Goal: Complete application form: Complete application form

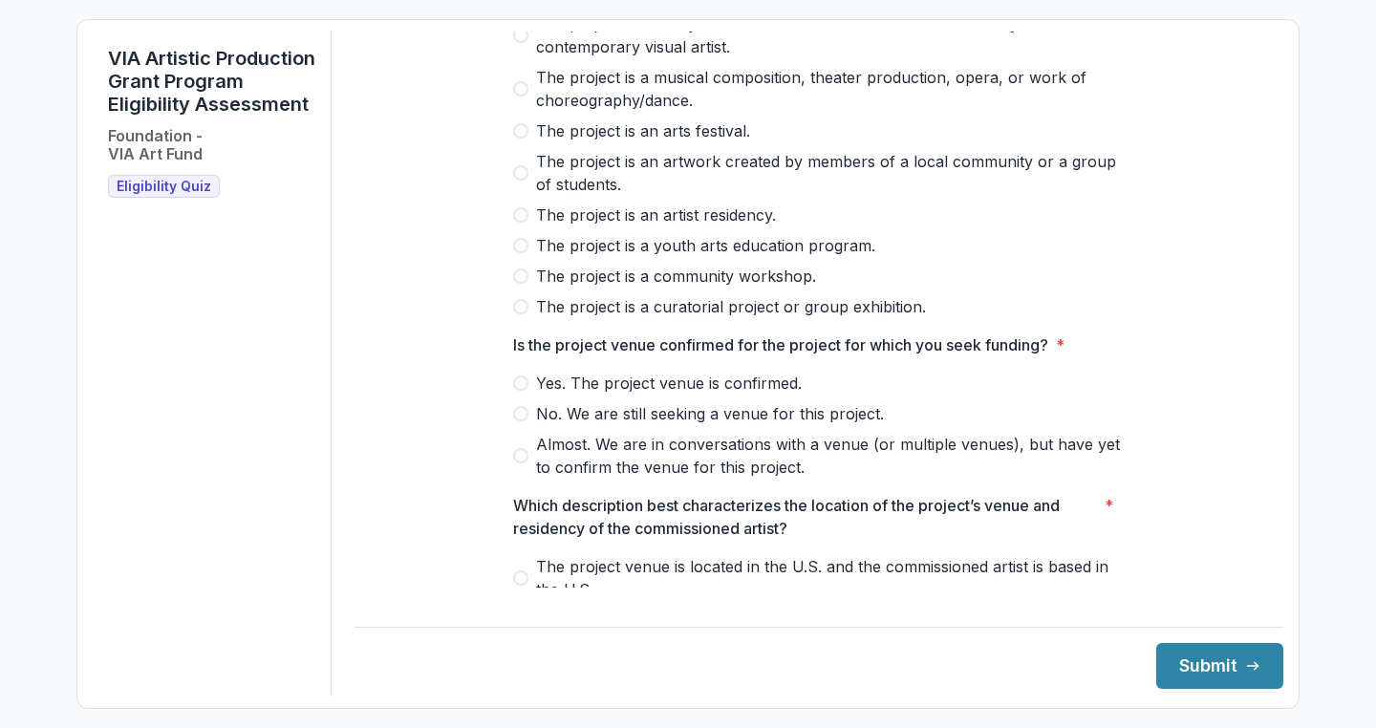
scroll to position [210, 0]
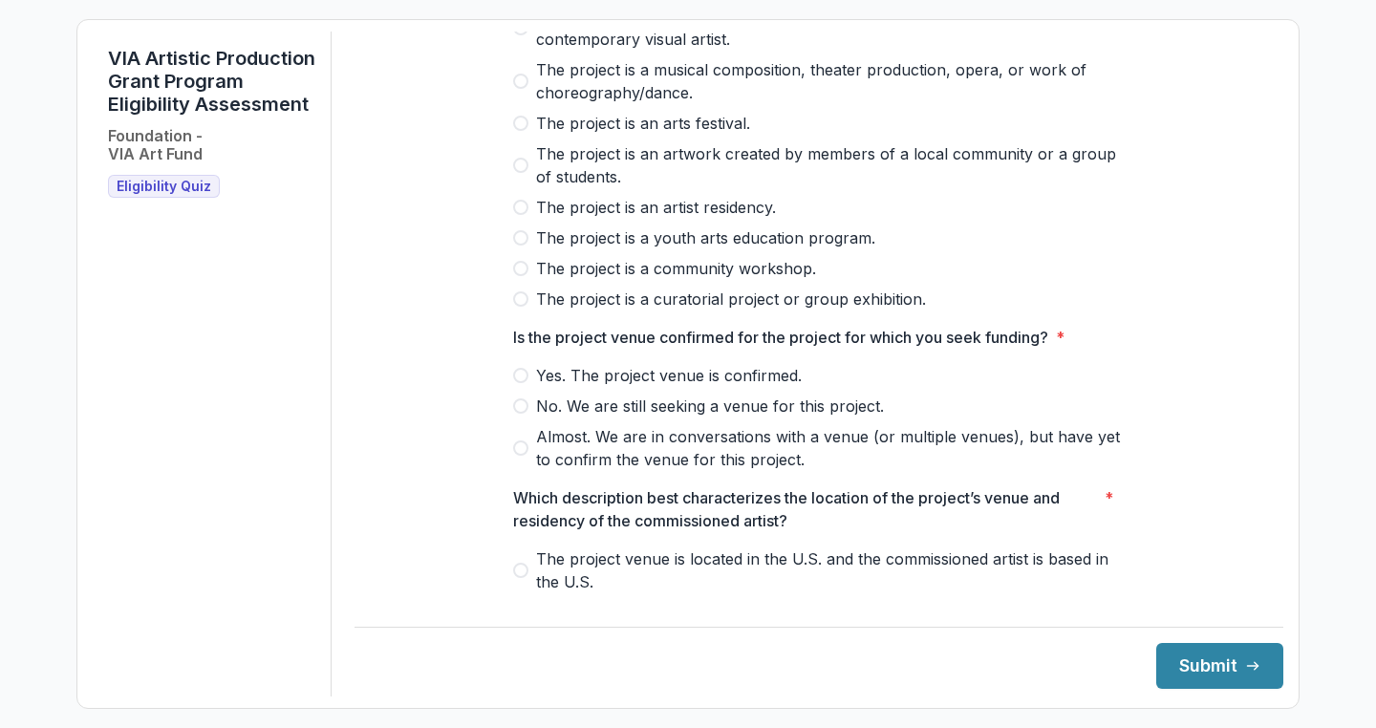
click at [520, 307] on span at bounding box center [520, 298] width 15 height 15
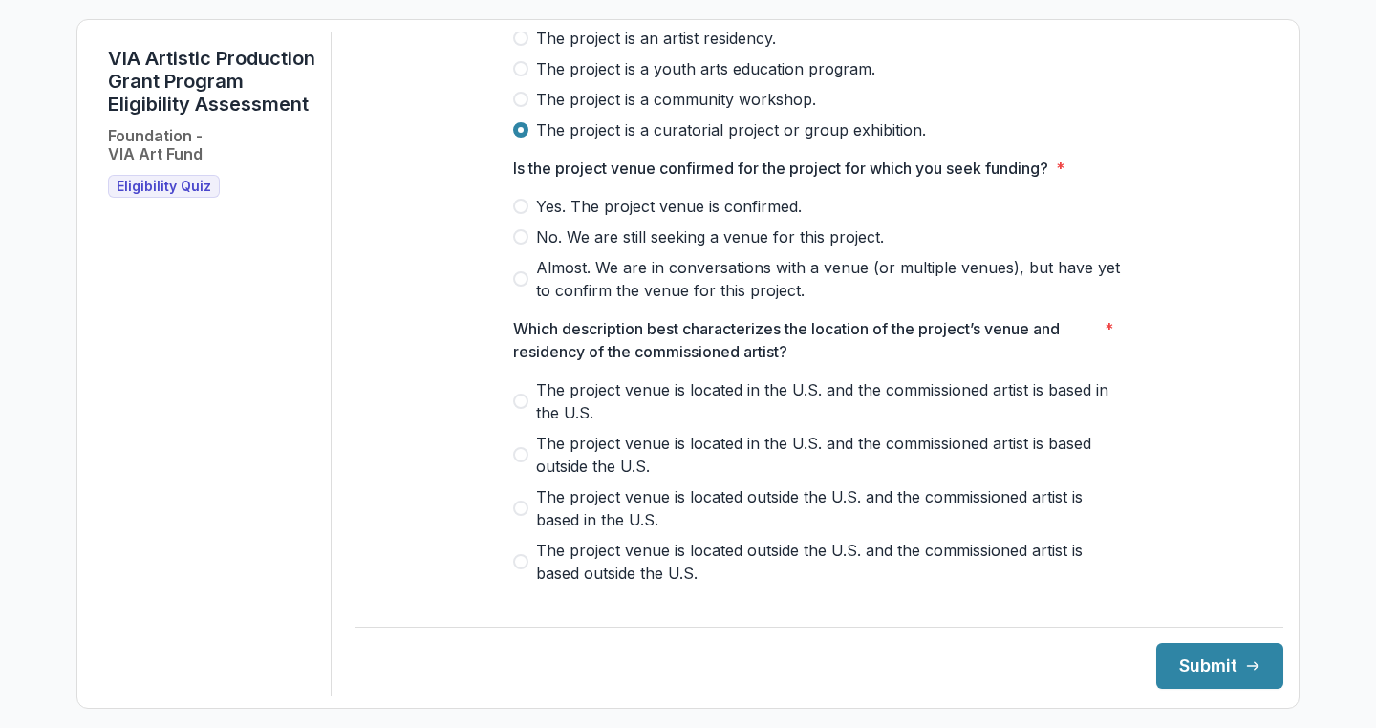
scroll to position [384, 0]
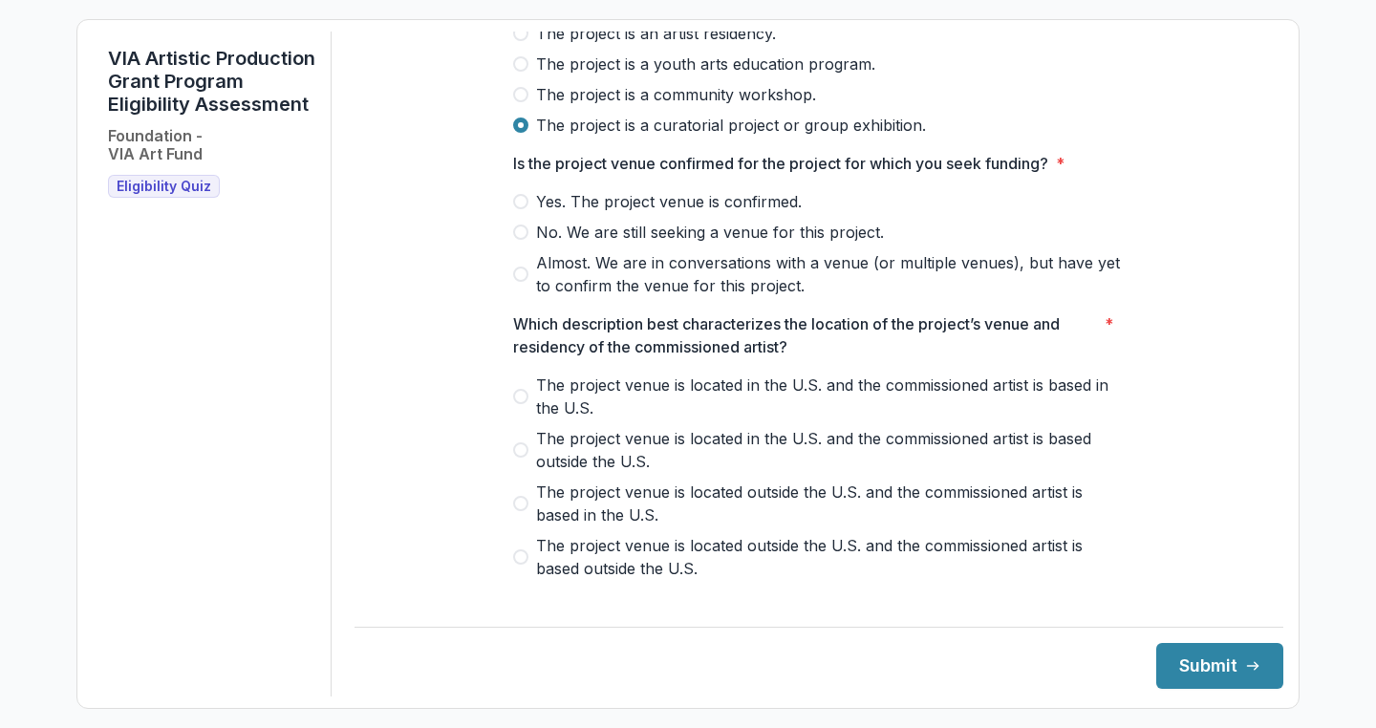
click at [517, 282] on span at bounding box center [520, 274] width 15 height 15
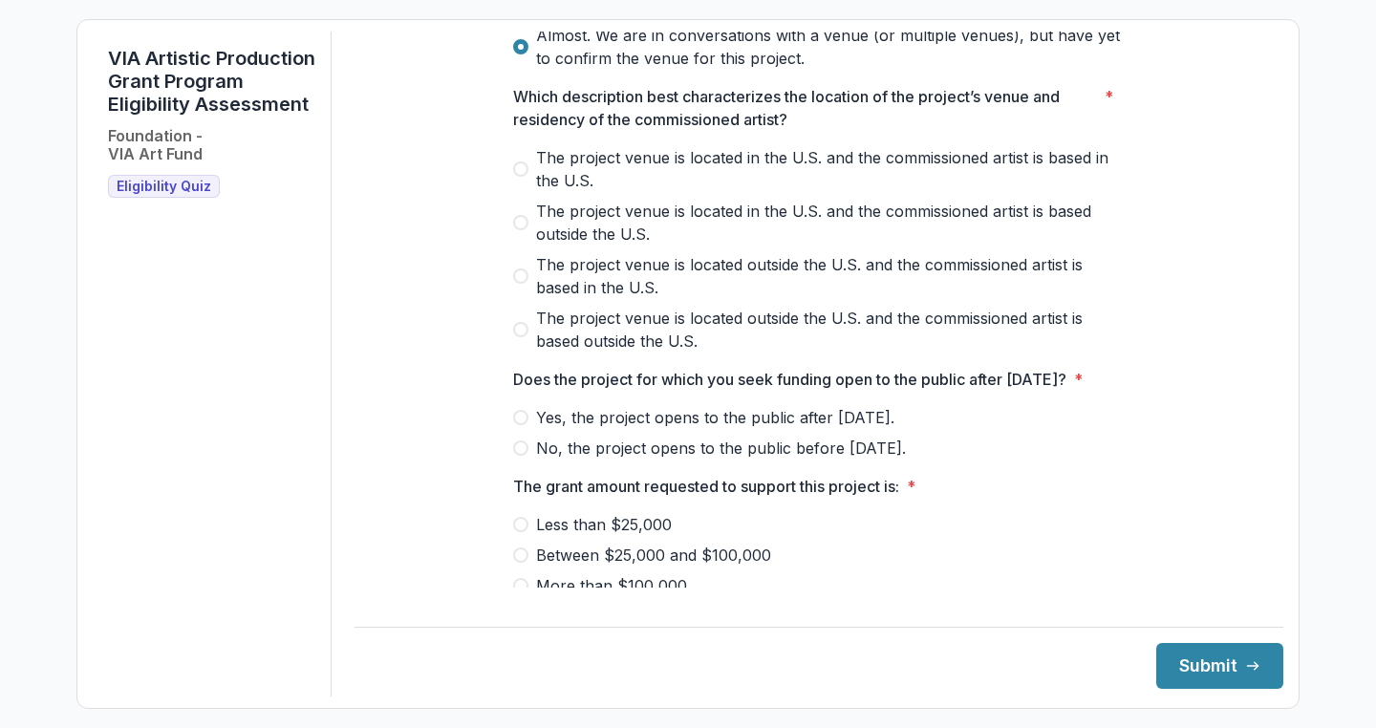
scroll to position [622, 0]
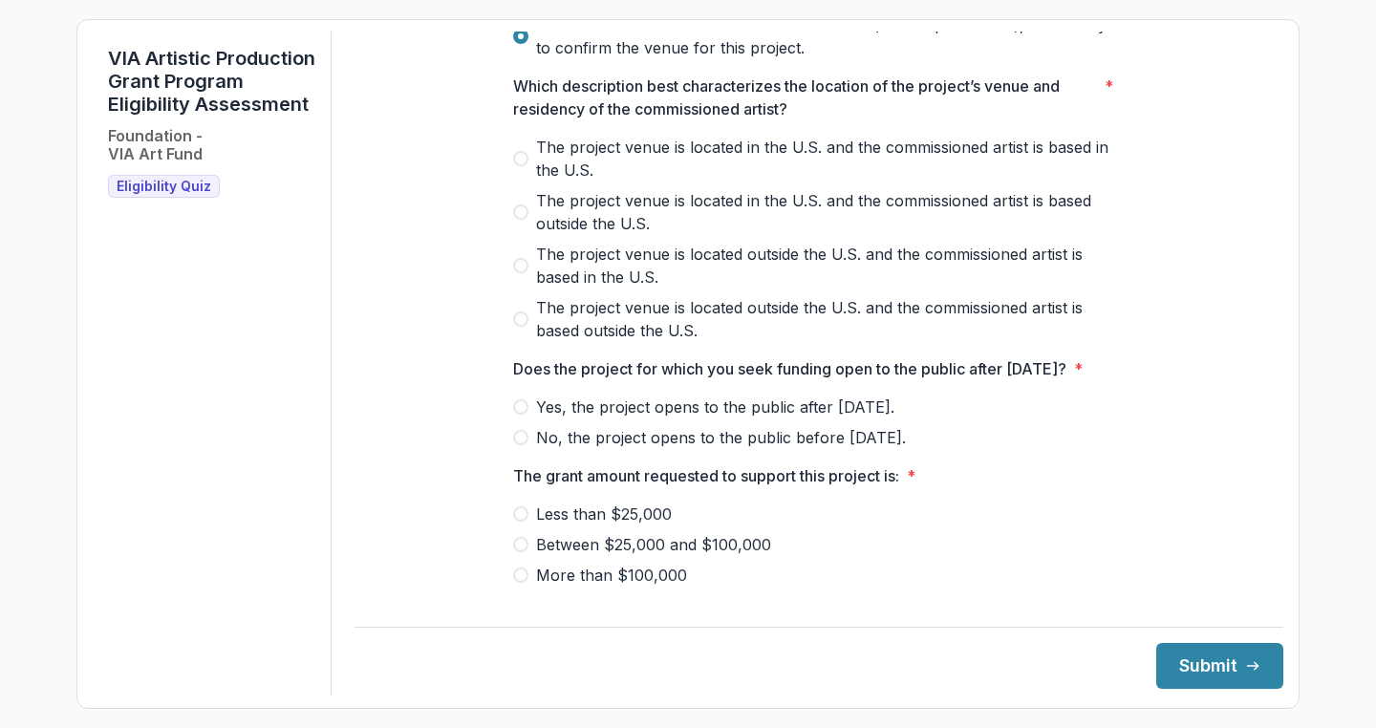
click at [519, 166] on span at bounding box center [520, 158] width 15 height 15
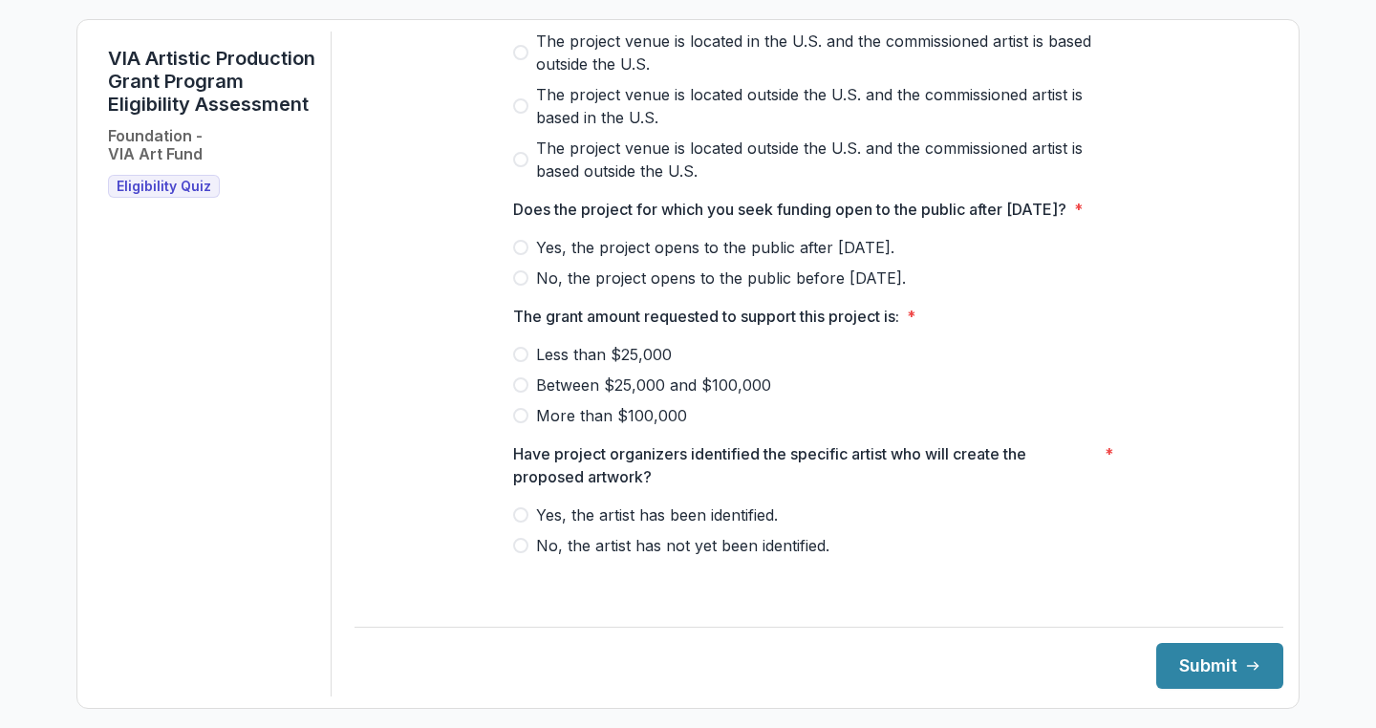
scroll to position [805, 0]
click at [523, 255] on span at bounding box center [520, 247] width 15 height 15
click at [517, 393] on span at bounding box center [520, 384] width 15 height 15
click at [521, 523] on span at bounding box center [520, 514] width 15 height 15
click at [1195, 675] on button "Submit" at bounding box center [1219, 666] width 127 height 46
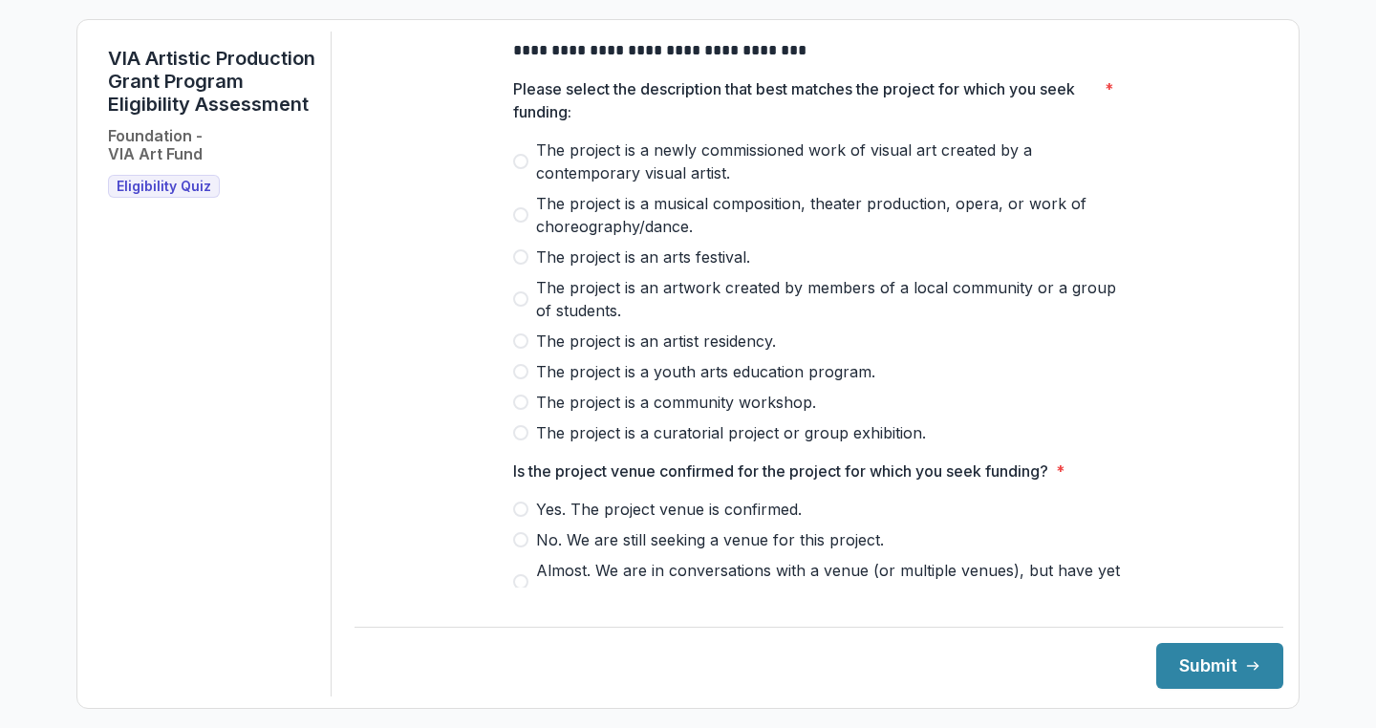
scroll to position [89, 0]
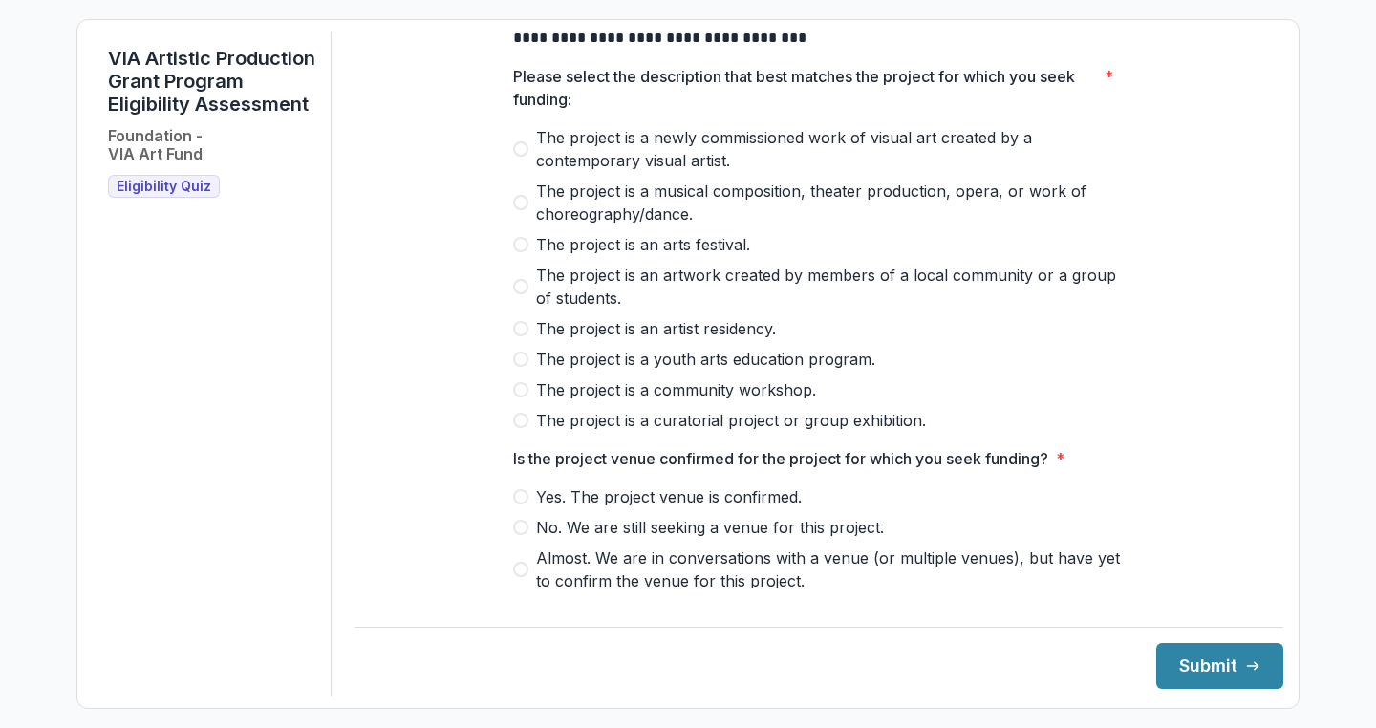
click at [518, 428] on span at bounding box center [520, 420] width 15 height 15
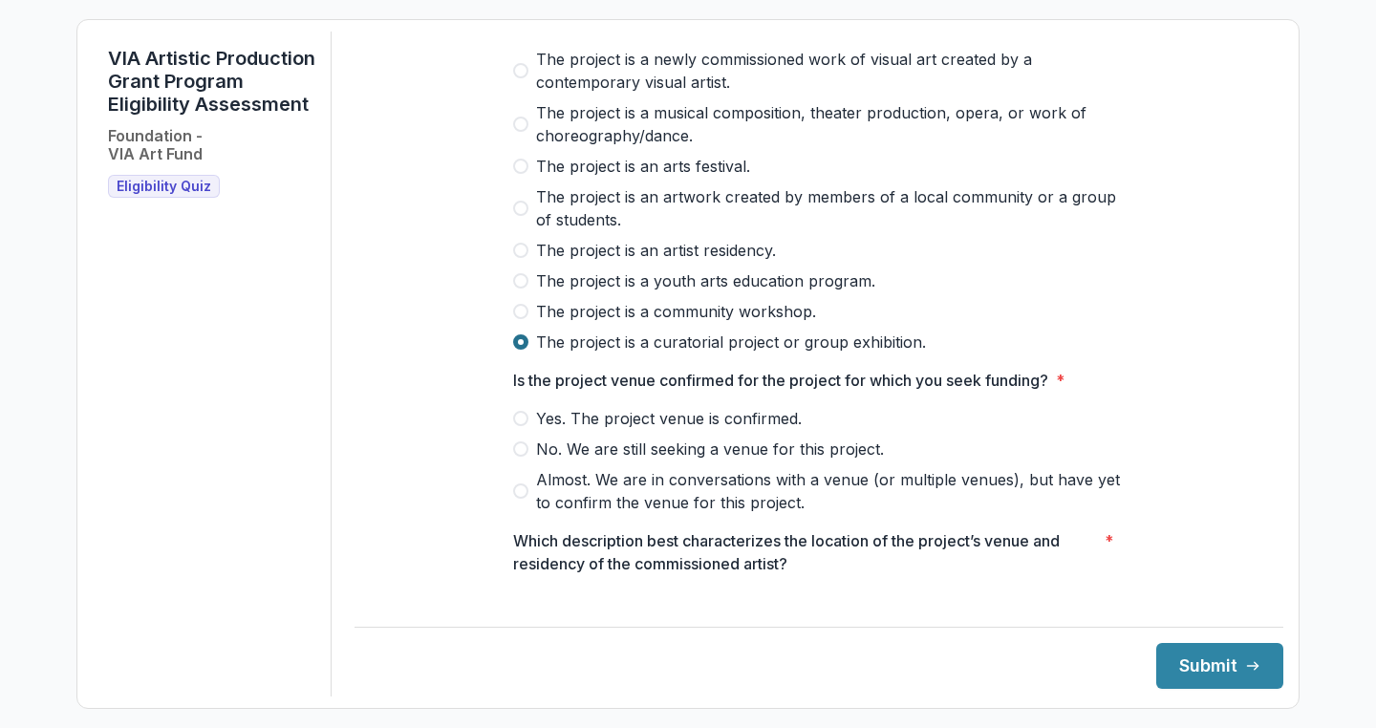
scroll to position [261, 0]
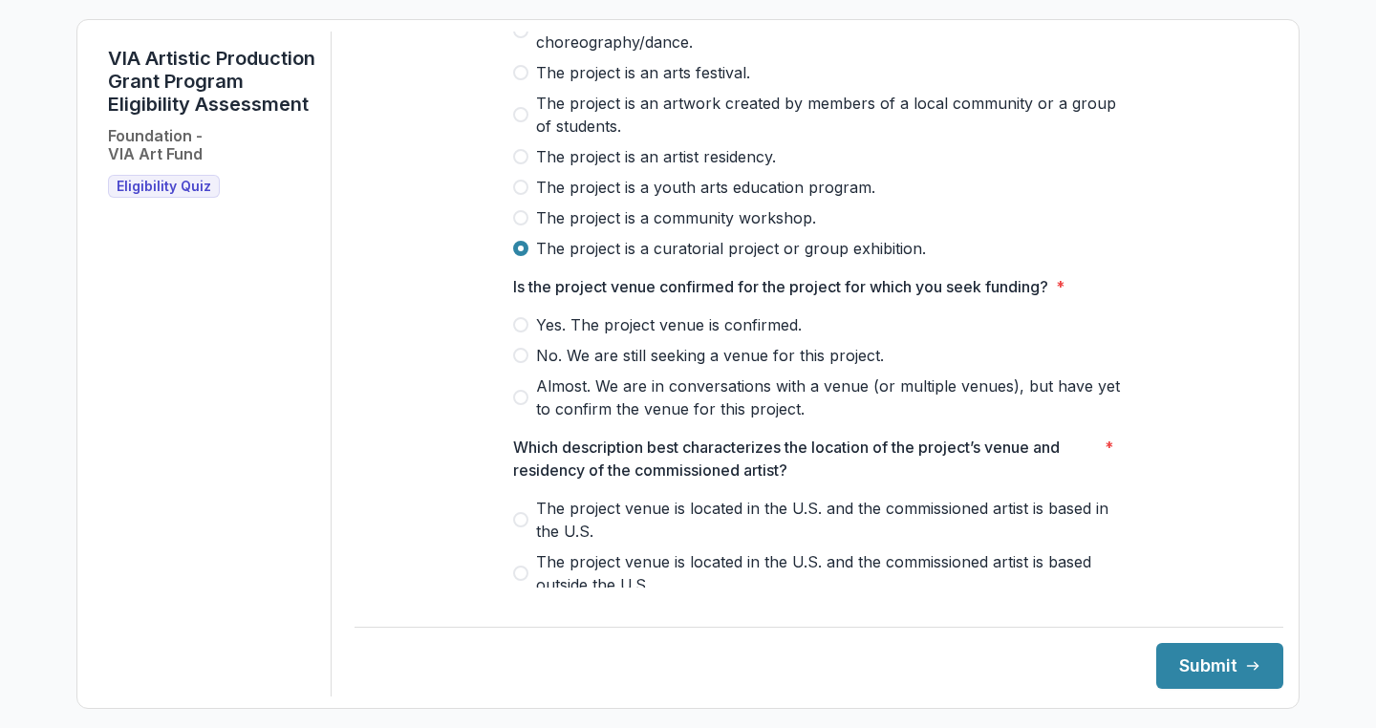
click at [518, 333] on span at bounding box center [520, 324] width 15 height 15
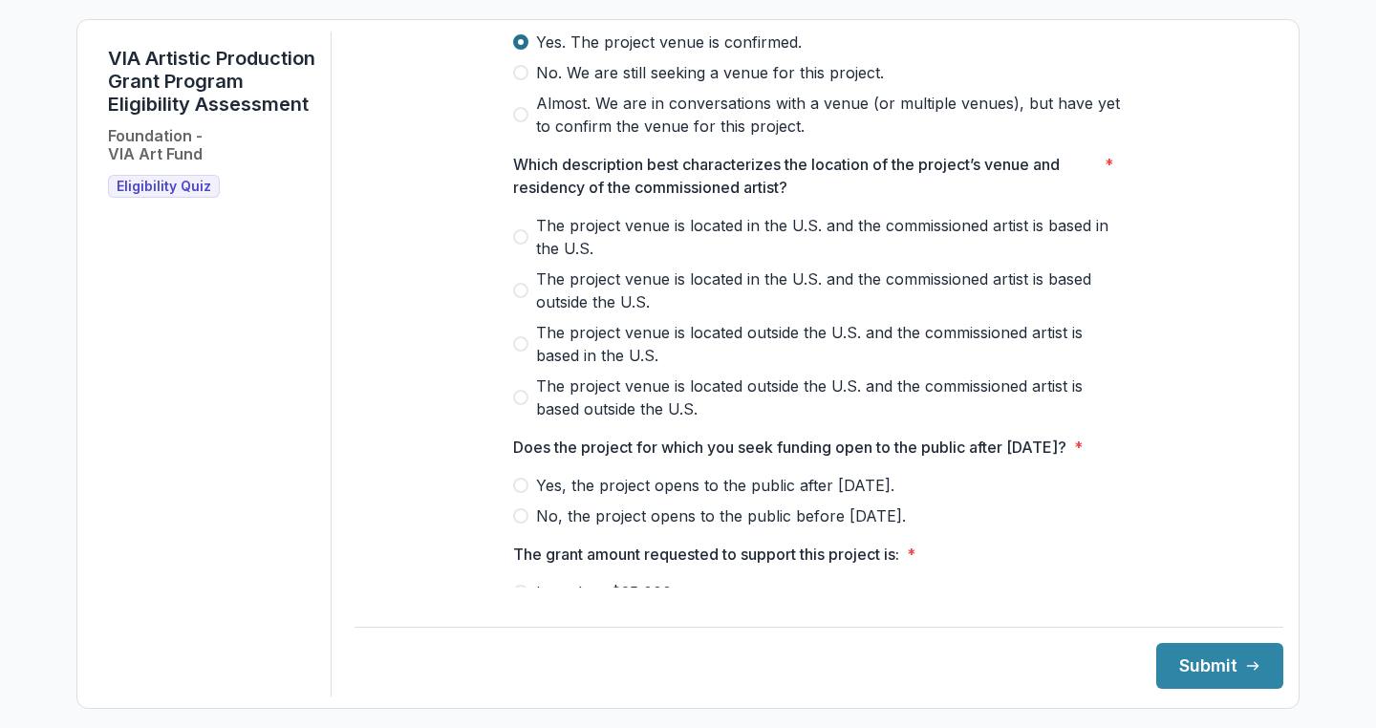
scroll to position [545, 0]
click at [518, 244] on span at bounding box center [520, 235] width 15 height 15
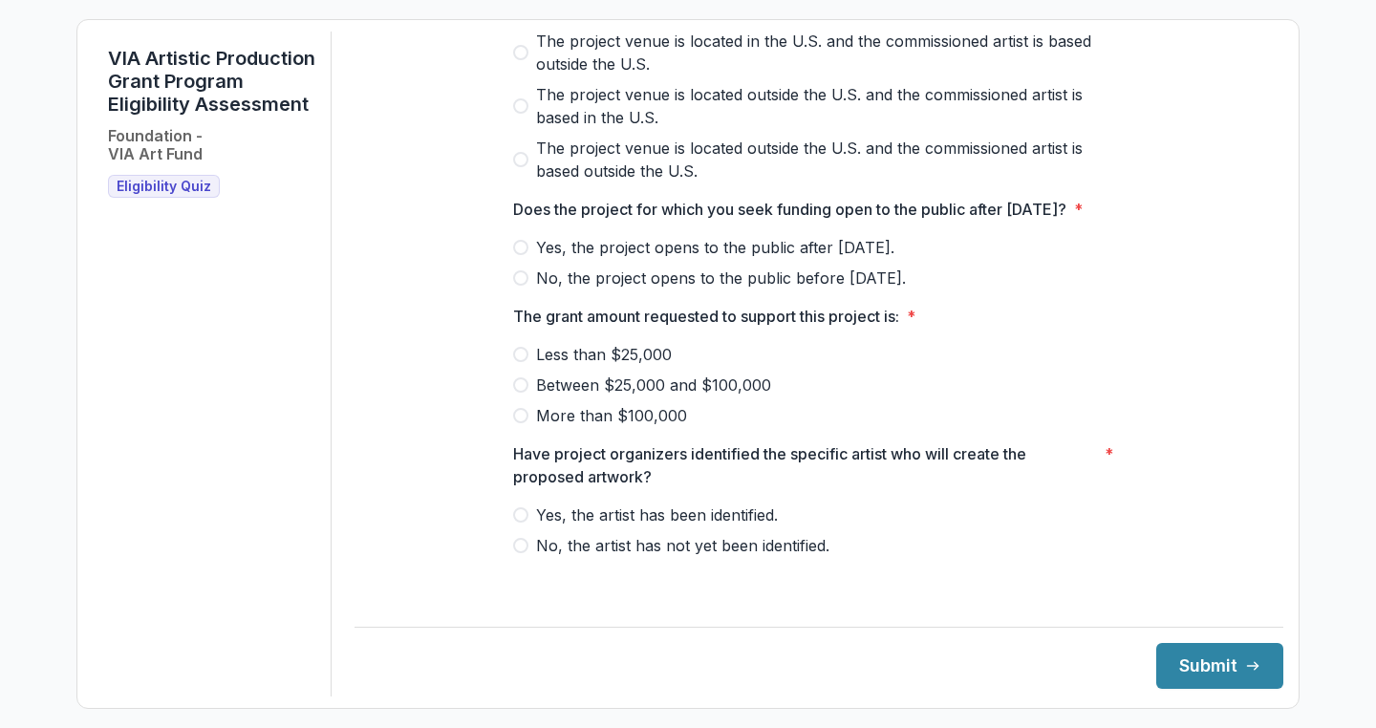
scroll to position [805, 0]
click at [518, 255] on span at bounding box center [520, 247] width 15 height 15
click at [518, 393] on span at bounding box center [520, 384] width 15 height 15
click at [516, 526] on label "Yes, the artist has been identified." at bounding box center [819, 515] width 612 height 23
click at [1213, 655] on button "Submit" at bounding box center [1219, 666] width 127 height 46
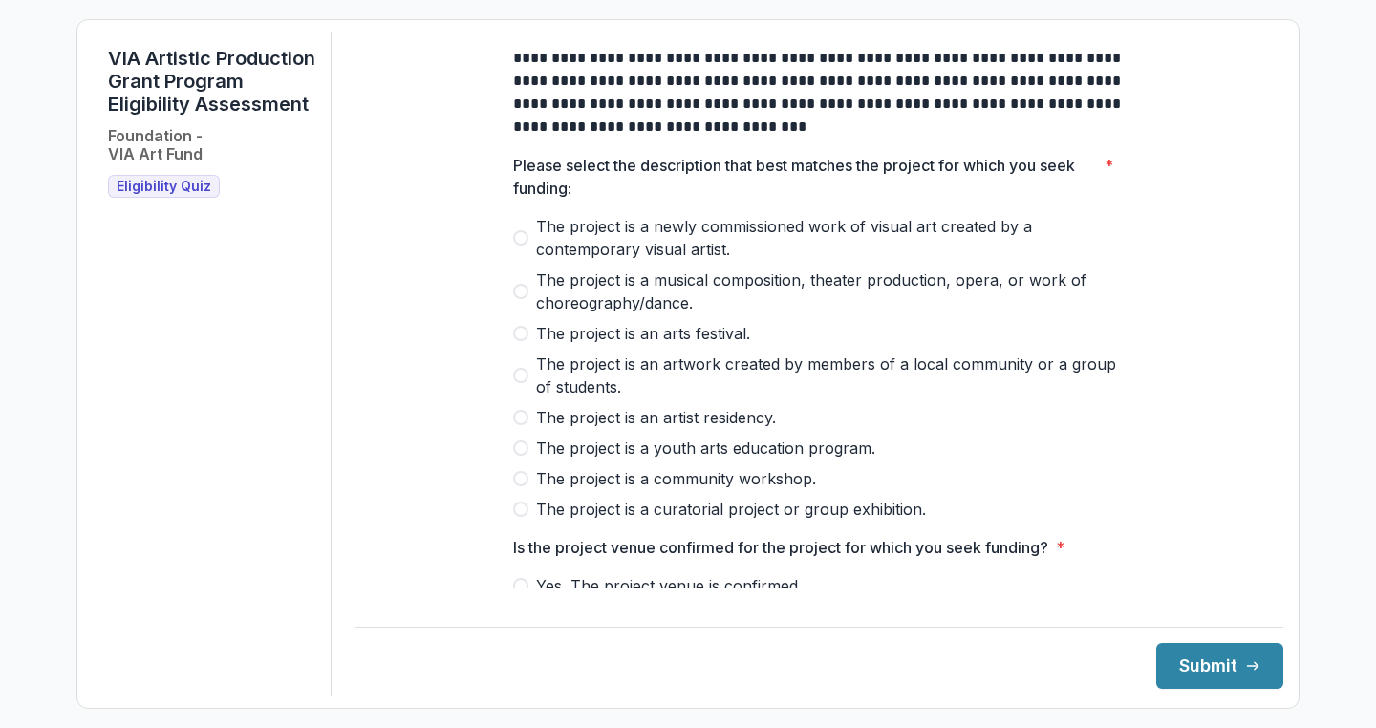
click at [513, 517] on span at bounding box center [520, 509] width 15 height 15
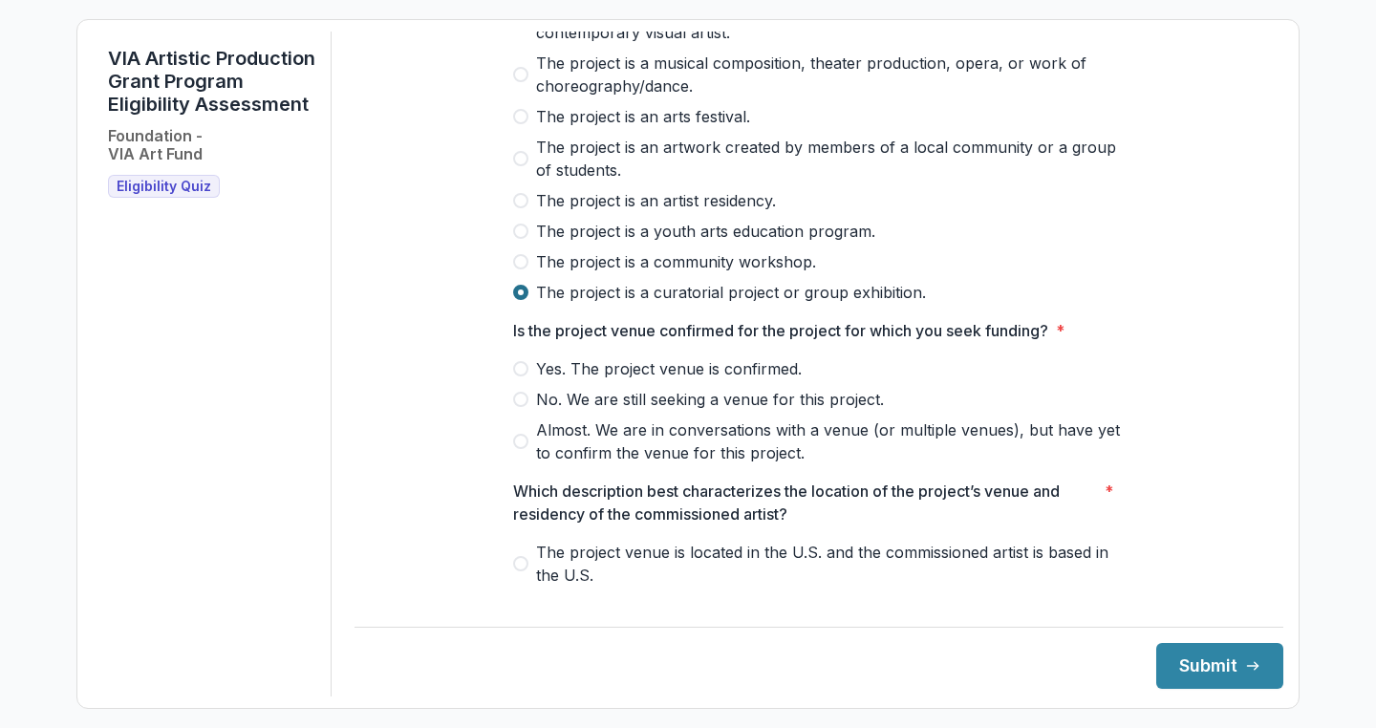
scroll to position [343, 0]
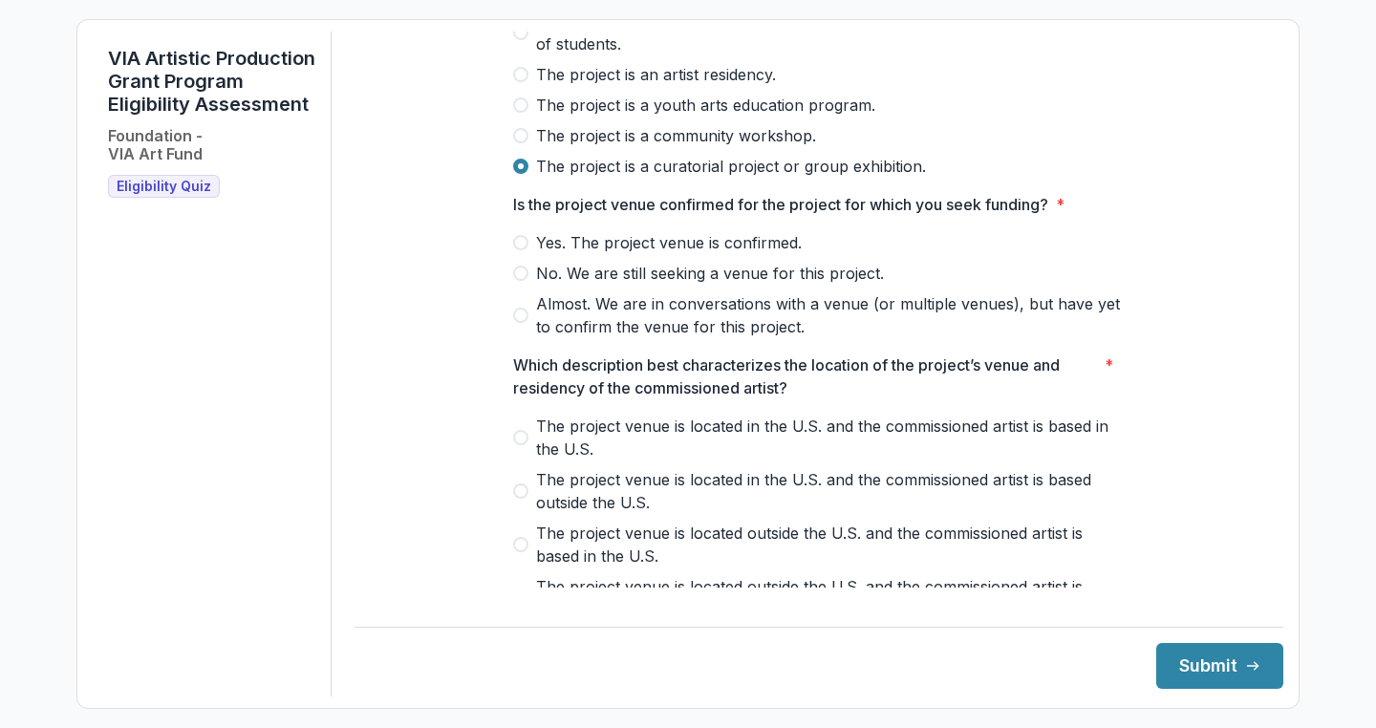
click at [521, 250] on span at bounding box center [520, 242] width 15 height 15
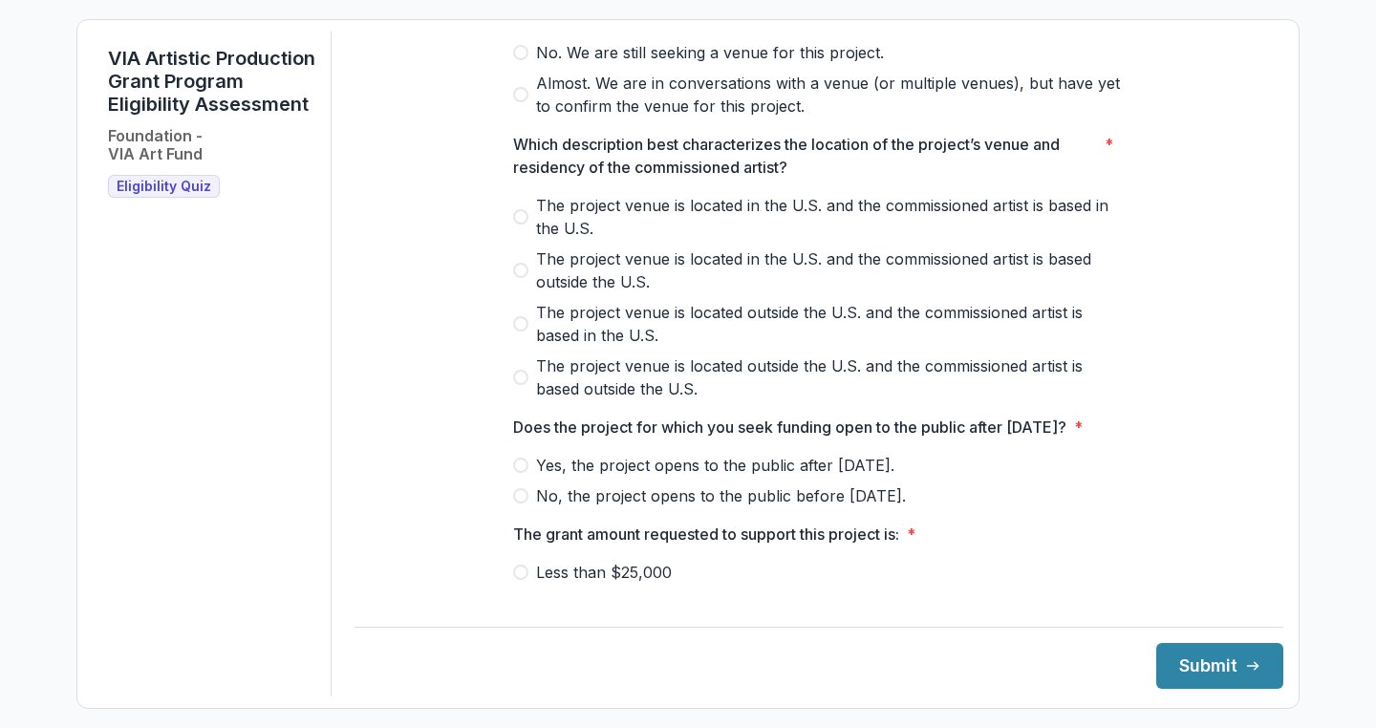
scroll to position [569, 0]
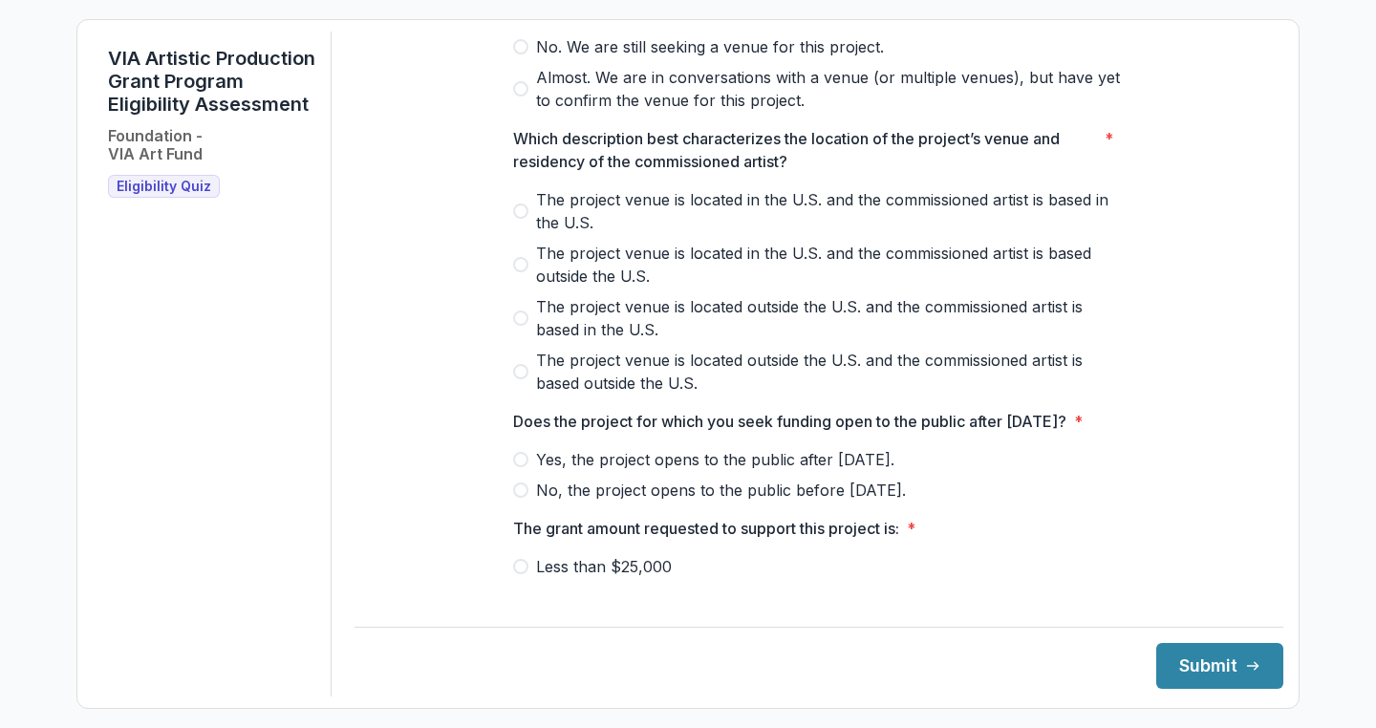
click at [519, 219] on span at bounding box center [520, 211] width 15 height 15
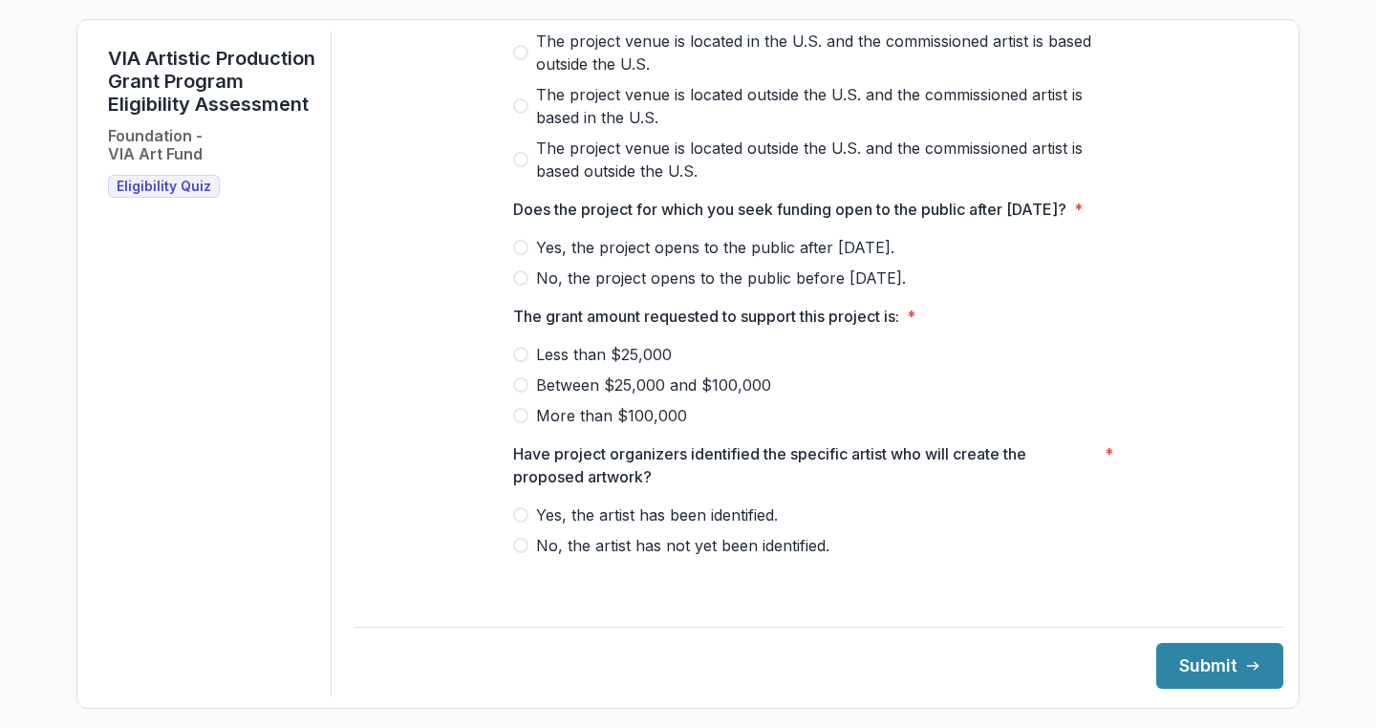
scroll to position [805, 0]
click at [519, 255] on span at bounding box center [520, 247] width 15 height 15
click at [518, 362] on span at bounding box center [520, 354] width 15 height 15
click at [525, 523] on span at bounding box center [520, 514] width 15 height 15
click at [1198, 656] on button "Submit" at bounding box center [1219, 666] width 127 height 46
